Goal: Navigation & Orientation: Go to known website

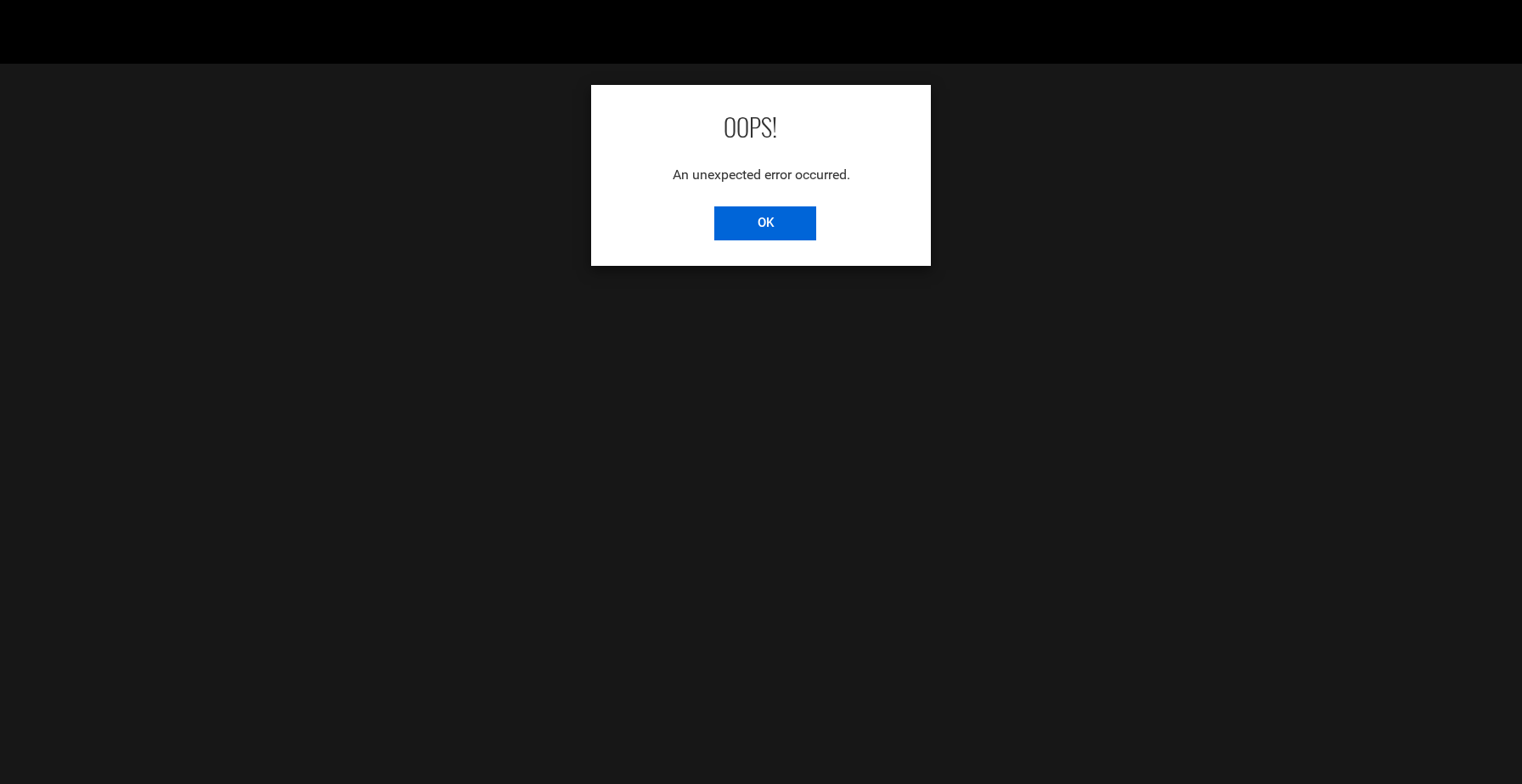
click at [780, 222] on input "OK" at bounding box center [765, 223] width 102 height 34
